Goal: Information Seeking & Learning: Check status

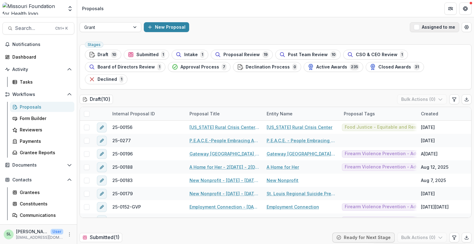
click at [415, 27] on span "button" at bounding box center [417, 27] width 6 height 6
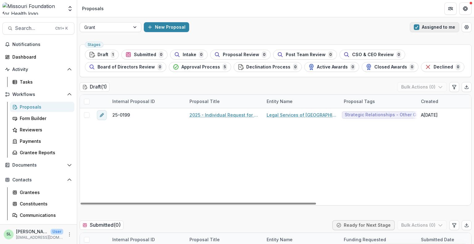
click at [416, 28] on span "button" at bounding box center [417, 27] width 6 height 6
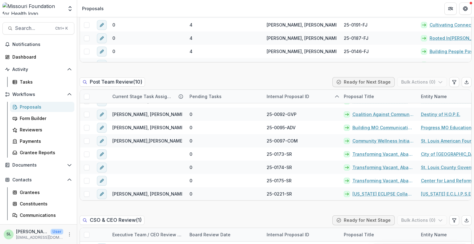
scroll to position [568, 0]
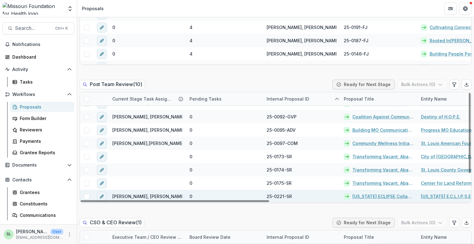
click at [374, 193] on link "[US_STATE] ECLIPSE Collaborative Fund" at bounding box center [382, 196] width 61 height 6
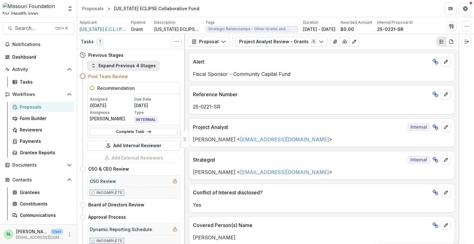
click at [131, 65] on button "Expand Previous 4 Stages" at bounding box center [123, 66] width 73 height 10
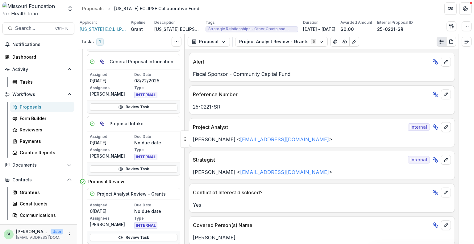
scroll to position [31, 0]
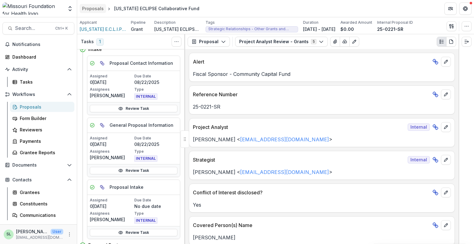
click at [92, 7] on div "Proposals" at bounding box center [93, 8] width 22 height 6
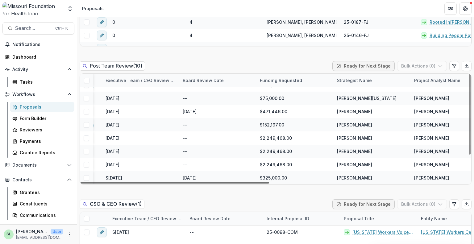
scroll to position [35, 410]
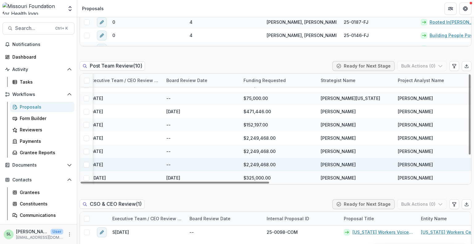
drag, startPoint x: 252, startPoint y: 181, endPoint x: 432, endPoint y: 163, distance: 180.8
click at [269, 182] on div at bounding box center [175, 183] width 189 height 2
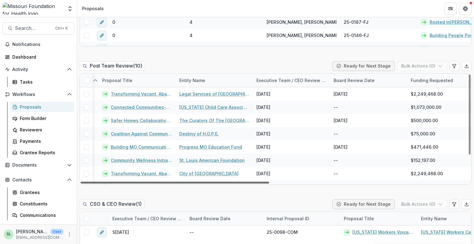
scroll to position [0, 0]
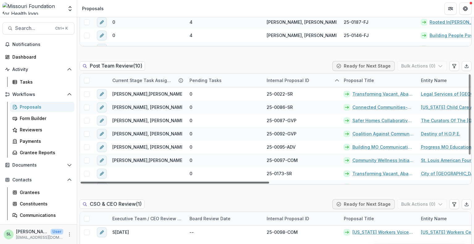
drag, startPoint x: 401, startPoint y: 182, endPoint x: 167, endPoint y: 183, distance: 234.2
click at [167, 183] on div at bounding box center [175, 183] width 189 height 2
drag, startPoint x: 253, startPoint y: 182, endPoint x: 113, endPoint y: 178, distance: 140.7
click at [113, 182] on div at bounding box center [175, 183] width 189 height 2
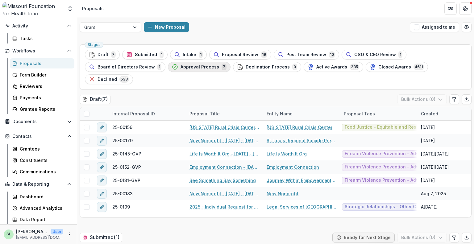
click at [204, 66] on span "Approval Process" at bounding box center [199, 66] width 39 height 5
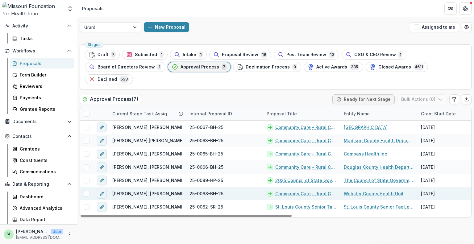
drag, startPoint x: 222, startPoint y: 203, endPoint x: 282, endPoint y: 180, distance: 64.5
click at [214, 215] on div at bounding box center [186, 216] width 211 height 2
click at [301, 190] on link "Community Care - Rural Cohort Implementation Grant" at bounding box center [305, 193] width 61 height 6
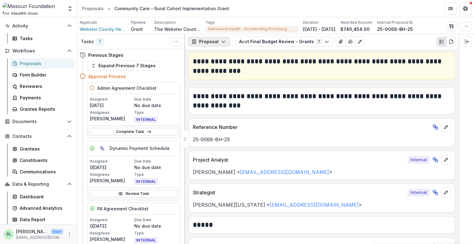
click at [221, 39] on button "Proposal" at bounding box center [209, 42] width 42 height 10
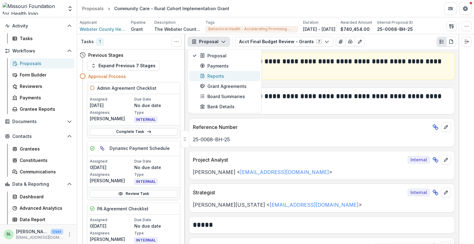
click at [221, 76] on div "Reports" at bounding box center [228, 76] width 56 height 6
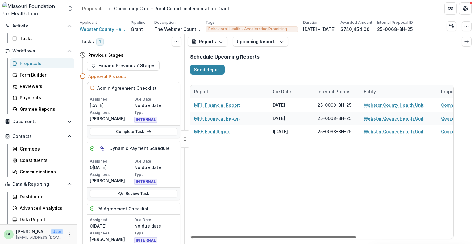
drag, startPoint x: 244, startPoint y: 236, endPoint x: 228, endPoint y: 232, distance: 16.6
click at [228, 236] on div at bounding box center [273, 237] width 165 height 2
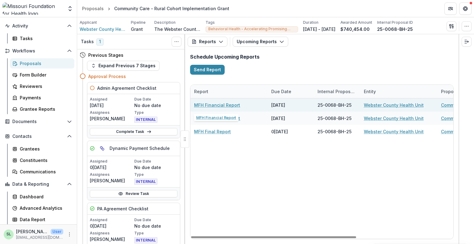
click at [216, 106] on link "MFH Financial Report" at bounding box center [217, 105] width 46 height 6
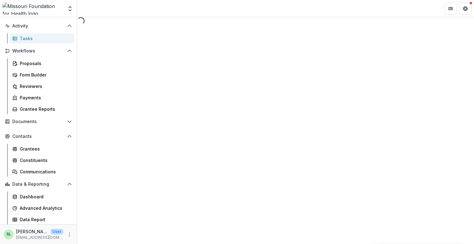
select select "********"
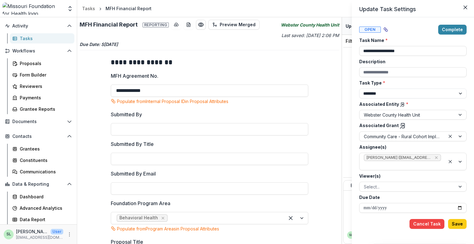
drag, startPoint x: 340, startPoint y: 84, endPoint x: 337, endPoint y: 186, distance: 102.2
click at [337, 186] on div "**********" at bounding box center [237, 122] width 474 height 244
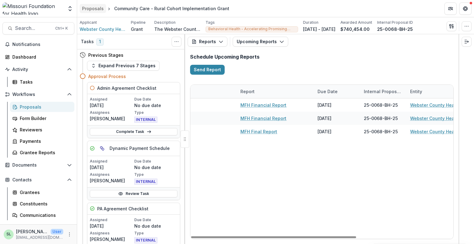
click at [85, 8] on div "Proposals" at bounding box center [93, 8] width 22 height 6
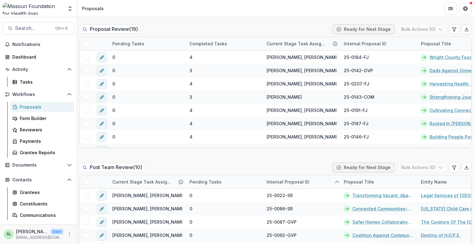
scroll to position [494, 0]
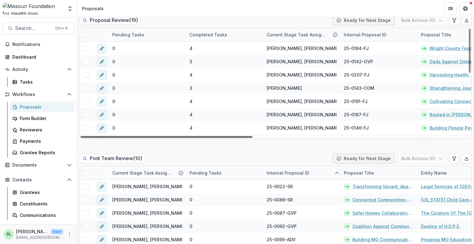
click at [204, 136] on div at bounding box center [167, 137] width 172 height 2
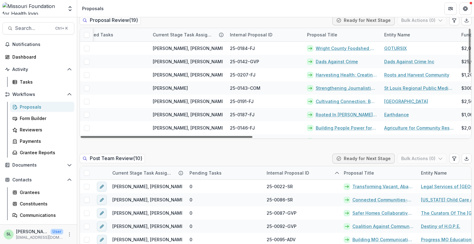
scroll to position [0, 0]
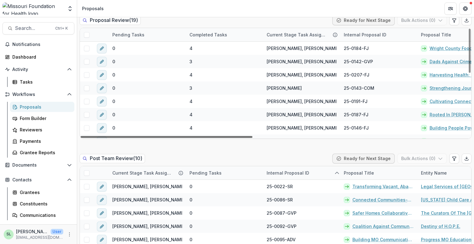
drag, startPoint x: 205, startPoint y: 137, endPoint x: 141, endPoint y: 138, distance: 64.2
click at [141, 138] on div at bounding box center [167, 137] width 172 height 2
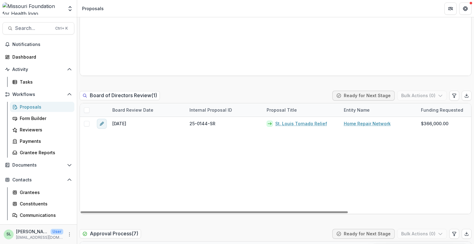
drag, startPoint x: 236, startPoint y: 212, endPoint x: 167, endPoint y: 153, distance: 90.6
click at [148, 213] on div at bounding box center [214, 212] width 267 height 2
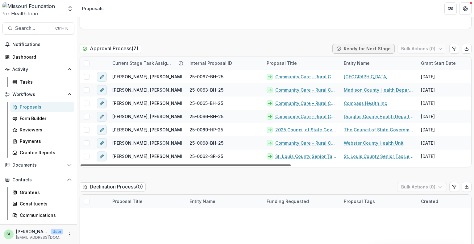
drag, startPoint x: 189, startPoint y: 164, endPoint x: 118, endPoint y: 173, distance: 71.0
click at [118, 166] on div at bounding box center [186, 165] width 210 height 2
